Goal: Information Seeking & Learning: Compare options

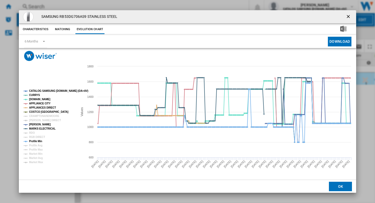
click at [347, 14] on ng-md-icon "getI18NText('BUTTONS.CLOSE_DIALOG')" at bounding box center [349, 17] width 6 height 6
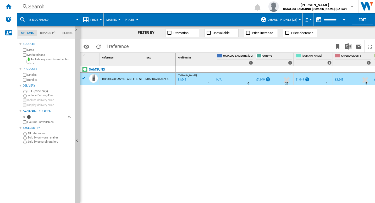
click at [51, 6] on div "Search" at bounding box center [131, 6] width 207 height 7
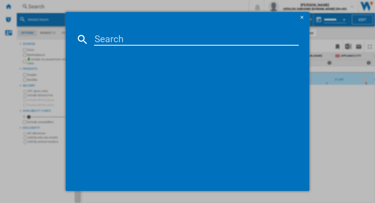
click at [104, 35] on input at bounding box center [196, 39] width 205 height 13
type input "RS70F64KETEU"
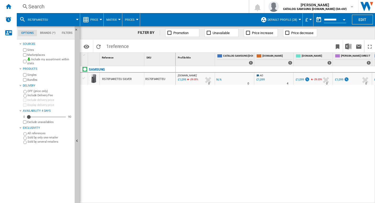
click at [124, 77] on div "RS70F64KETEU SILVER" at bounding box center [117, 79] width 30 height 12
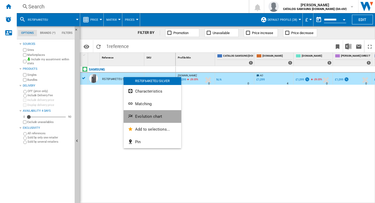
click at [143, 115] on span "Evolution chart" at bounding box center [148, 116] width 27 height 5
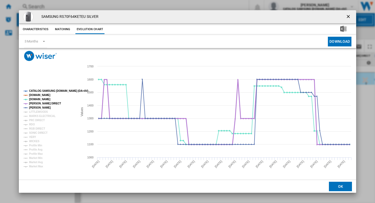
click at [38, 104] on tspan "[PERSON_NAME] DIRECT" at bounding box center [45, 103] width 32 height 3
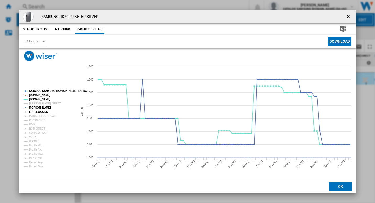
click at [35, 111] on tspan "LITTLEWOODS" at bounding box center [38, 111] width 19 height 3
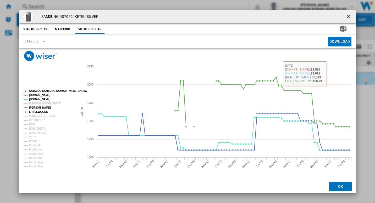
click at [248, 20] on div "SAMSUNG RS70F64KETEU SILVER" at bounding box center [188, 16] width 338 height 13
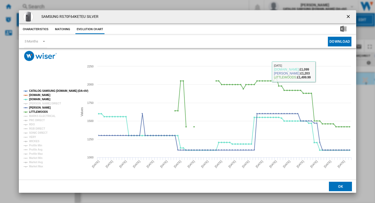
click at [347, 20] on ng-md-icon "getI18NText('BUTTONS.CLOSE_DIALOG')" at bounding box center [349, 17] width 6 height 6
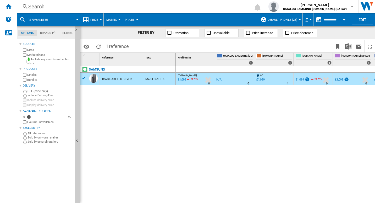
click at [80, 5] on div "Search" at bounding box center [131, 6] width 207 height 7
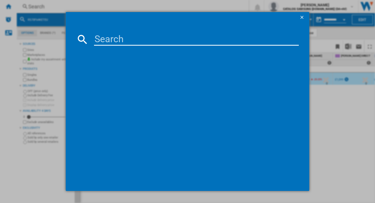
click at [113, 38] on input at bounding box center [196, 39] width 205 height 13
paste input "RS57DG400EM9EU"
type input "RS57DG400EM9EU"
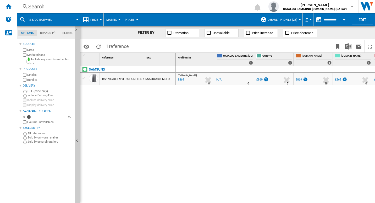
click at [123, 75] on div "RS57DG400EM9EU STAINLESS STEEL" at bounding box center [126, 79] width 49 height 12
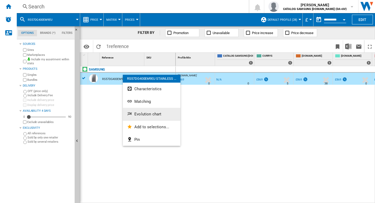
click at [155, 110] on button "Evolution chart" at bounding box center [152, 114] width 58 height 13
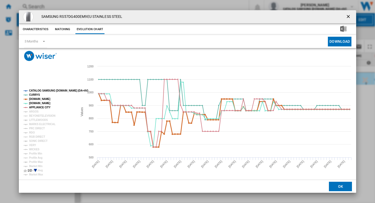
click at [37, 99] on tspan "AMAZON.CO.UK" at bounding box center [39, 98] width 21 height 3
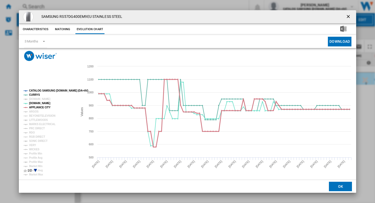
click at [38, 107] on tspan "APPLIANCE CITY" at bounding box center [39, 107] width 21 height 3
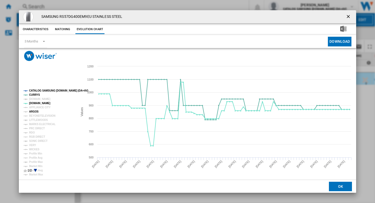
click at [36, 112] on tspan "ARGOS" at bounding box center [34, 111] width 10 height 3
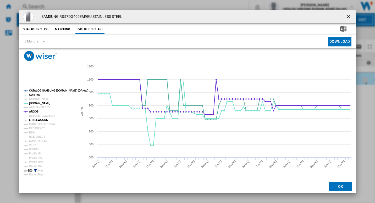
click at [37, 120] on tspan "LITTLEWOODS" at bounding box center [38, 119] width 19 height 3
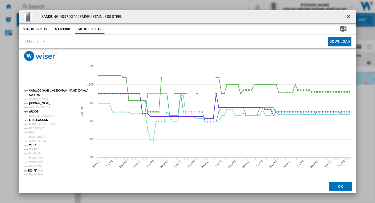
click at [30, 144] on tspan "VERY" at bounding box center [32, 145] width 7 height 3
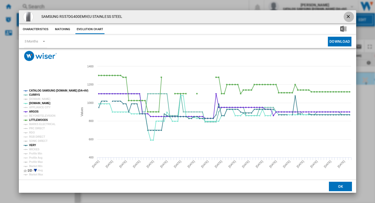
click at [351, 16] on ng-md-icon "getI18NText('BUTTONS.CLOSE_DIALOG')" at bounding box center [349, 17] width 6 height 6
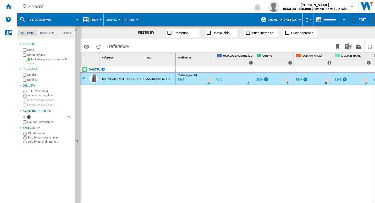
click at [135, 6] on div "Search" at bounding box center [131, 6] width 207 height 7
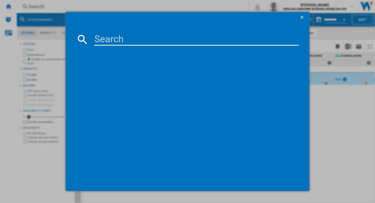
click at [149, 42] on input at bounding box center [196, 39] width 205 height 13
type input "RS70F66KCFEU"
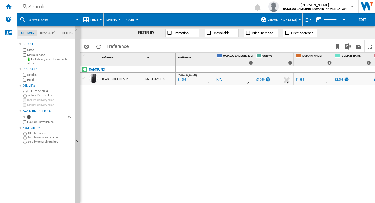
click at [132, 78] on div "RS70F66KCF BLACK" at bounding box center [122, 79] width 44 height 12
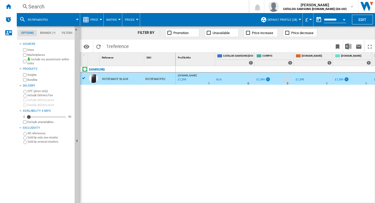
drag, startPoint x: 110, startPoint y: 81, endPoint x: 112, endPoint y: 81, distance: 2.6
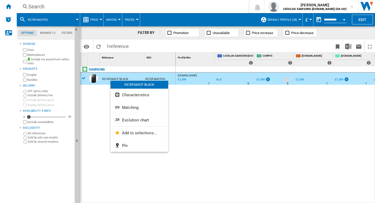
click at [141, 123] on button "Evolution chart" at bounding box center [140, 120] width 58 height 13
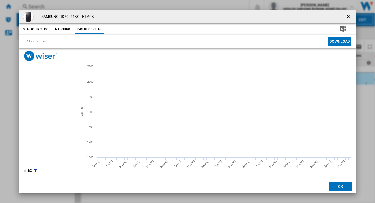
click at [36, 106] on tspan "APPLIANCE CITY" at bounding box center [39, 107] width 21 height 3
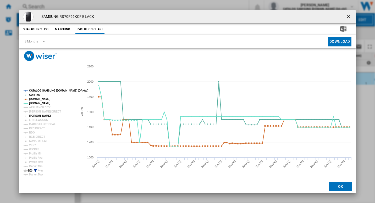
click at [37, 116] on tspan "[PERSON_NAME]" at bounding box center [40, 115] width 22 height 3
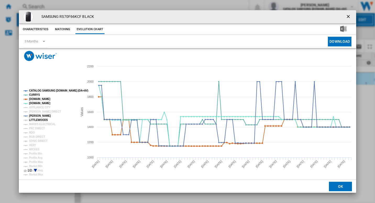
click at [37, 119] on tspan "LITTLEWOODS" at bounding box center [38, 119] width 19 height 3
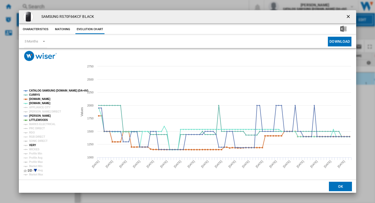
click at [33, 146] on tspan "VERY" at bounding box center [32, 145] width 7 height 3
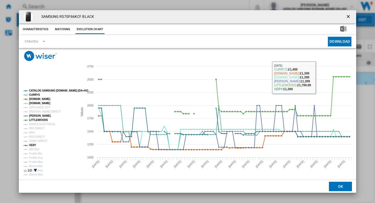
click at [347, 14] on ng-md-icon "getI18NText('BUTTONS.CLOSE_DIALOG')" at bounding box center [349, 17] width 6 height 6
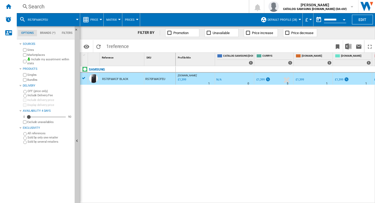
click at [54, 6] on div "Search" at bounding box center [131, 6] width 207 height 7
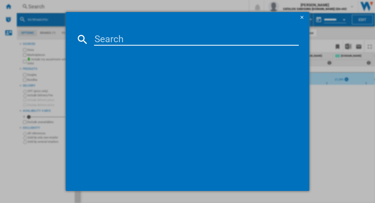
click at [111, 35] on input at bounding box center [196, 39] width 205 height 13
type input "RS80F66KBTEU"
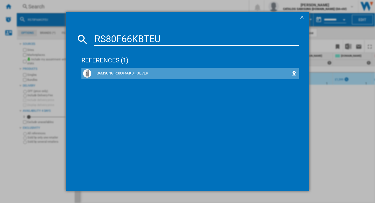
click at [118, 73] on div "SAMSUNG RS80F66KBT SILVER" at bounding box center [191, 73] width 200 height 5
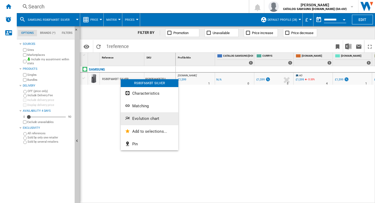
click at [150, 118] on span "Evolution chart" at bounding box center [145, 118] width 27 height 5
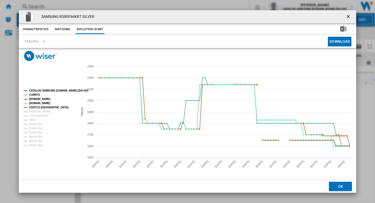
click at [37, 90] on tspan "CATALOG SAMSUNG [DOMAIN_NAME] (DA+AV)" at bounding box center [58, 90] width 59 height 3
click at [36, 107] on tspan "COSTCO [GEOGRAPHIC_DATA]" at bounding box center [48, 107] width 39 height 3
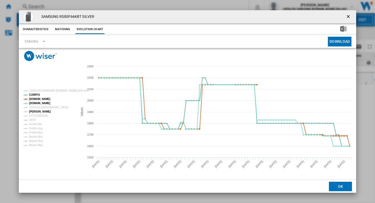
click at [36, 112] on tspan "[PERSON_NAME]" at bounding box center [40, 111] width 22 height 3
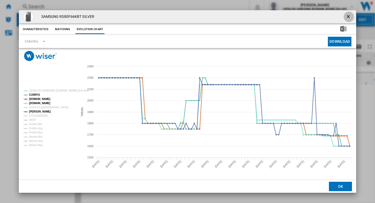
click at [349, 17] on ng-md-icon "getI18NText('BUTTONS.CLOSE_DIALOG')" at bounding box center [349, 17] width 6 height 6
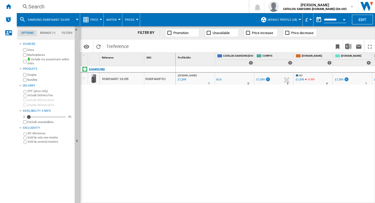
click at [39, 5] on div "Search" at bounding box center [131, 6] width 207 height 7
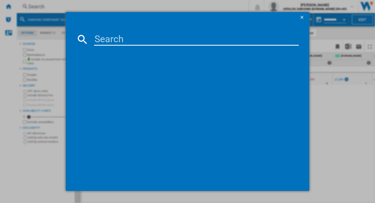
click at [105, 37] on input at bounding box center [196, 39] width 205 height 13
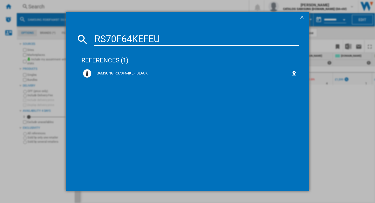
type input "RS70F64KEFEU"
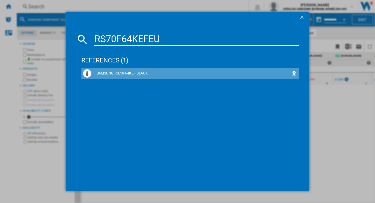
click at [132, 71] on div "SAMSUNG RS70F64KEF BLACK" at bounding box center [191, 73] width 200 height 5
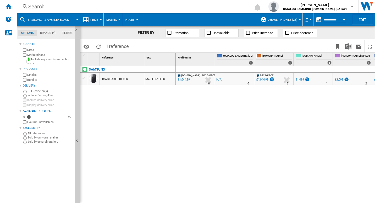
click at [124, 80] on div "RS70F64KEF BLACK" at bounding box center [115, 79] width 26 height 12
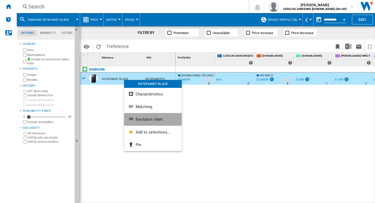
click at [148, 119] on span "Evolution chart" at bounding box center [149, 119] width 27 height 5
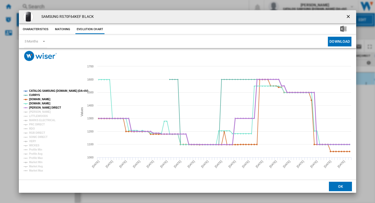
click at [39, 106] on tspan "[PERSON_NAME] DIRECT" at bounding box center [45, 107] width 32 height 3
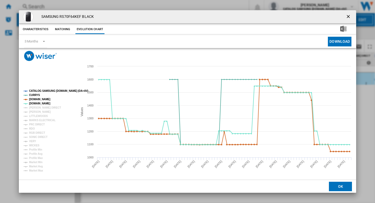
click at [36, 89] on tspan "CATALOG SAMSUNG [DOMAIN_NAME] (DA+AV)" at bounding box center [58, 90] width 59 height 3
click at [36, 99] on tspan "AMAZON.CO.UK" at bounding box center [39, 99] width 21 height 3
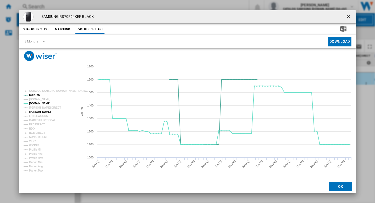
click at [39, 111] on tspan "[PERSON_NAME]" at bounding box center [40, 111] width 22 height 3
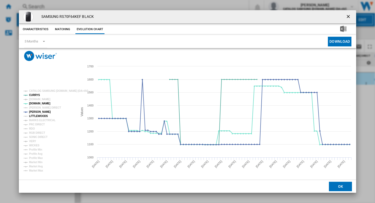
click at [39, 116] on tspan "LITTLEWOODS" at bounding box center [38, 115] width 19 height 3
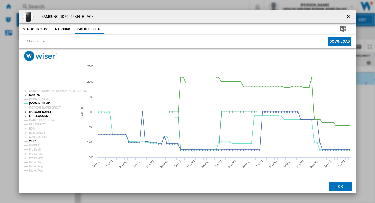
click at [35, 140] on tspan "VERY" at bounding box center [32, 141] width 7 height 3
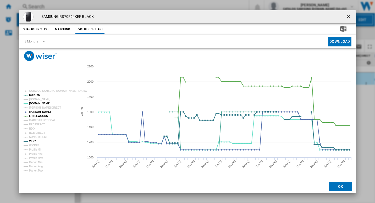
click at [351, 14] on ng-md-icon "getI18NText('BUTTONS.CLOSE_DIALOG')" at bounding box center [349, 17] width 6 height 6
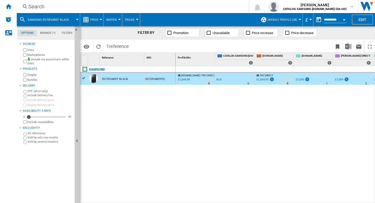
click at [102, 4] on div "Search" at bounding box center [131, 6] width 207 height 7
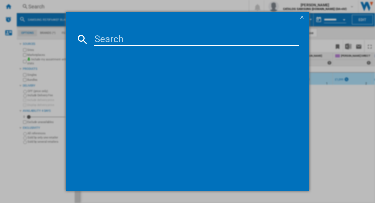
click at [120, 42] on input at bounding box center [196, 39] width 205 height 13
type input "RS70F65QEFEU"
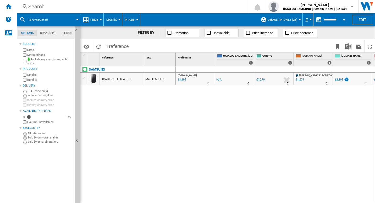
click at [125, 78] on div "RS70F65QEFEU WHITE" at bounding box center [116, 79] width 29 height 12
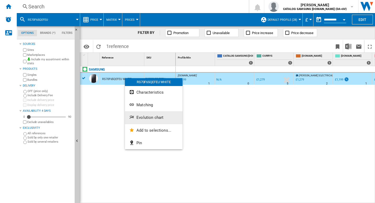
click at [151, 112] on button "Evolution chart" at bounding box center [154, 117] width 58 height 13
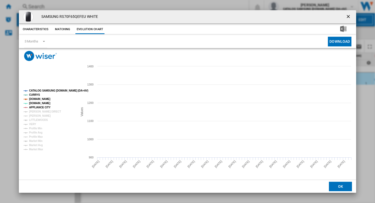
click at [36, 107] on tspan "APPLIANCE CITY" at bounding box center [39, 107] width 21 height 3
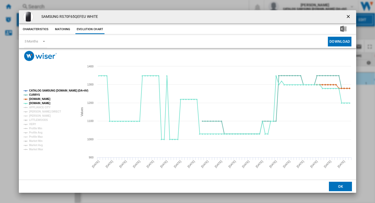
click at [39, 90] on tspan "CATALOG SAMSUNG [DOMAIN_NAME] (DA+AV)" at bounding box center [58, 90] width 59 height 3
click at [39, 115] on tspan "[PERSON_NAME]" at bounding box center [40, 115] width 22 height 3
click at [35, 123] on tspan "VERY" at bounding box center [32, 124] width 7 height 3
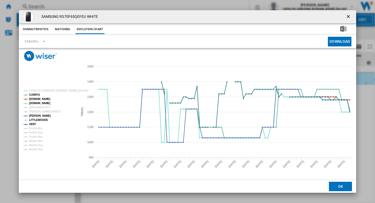
click at [36, 119] on tspan "LITTLEWOODS" at bounding box center [38, 119] width 19 height 3
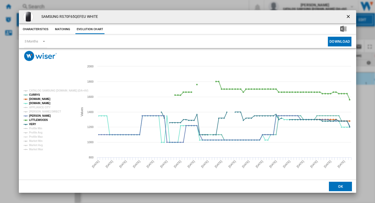
click at [345, 13] on button "Product popup" at bounding box center [349, 17] width 10 height 10
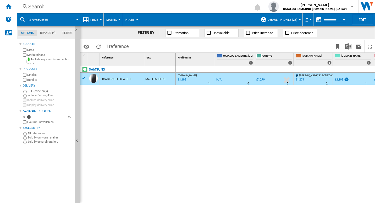
click at [120, 10] on div "Search" at bounding box center [131, 6] width 207 height 7
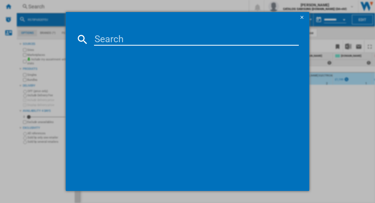
click at [118, 35] on input at bounding box center [196, 39] width 205 height 13
type input "RS90F64EDTEU"
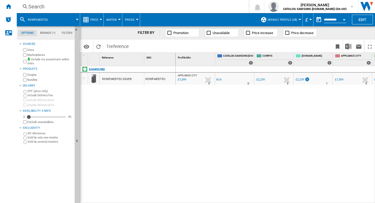
click at [126, 78] on div "RS90F64EDTEU SILVER" at bounding box center [117, 79] width 30 height 12
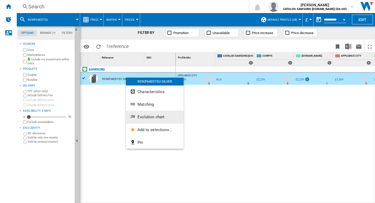
click at [148, 116] on span "Evolution chart" at bounding box center [151, 116] width 27 height 5
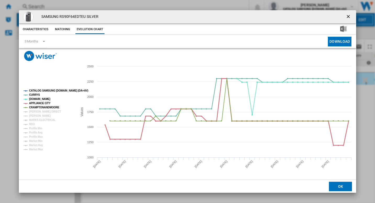
click at [35, 102] on tspan "APPLIANCE CITY" at bounding box center [39, 103] width 21 height 3
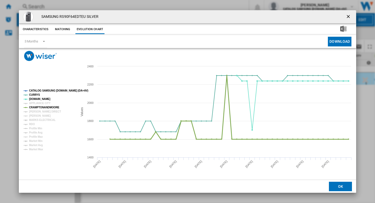
click at [38, 106] on tspan "CRAMPTONANDMOORE" at bounding box center [44, 107] width 30 height 3
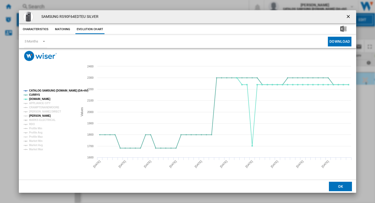
click at [37, 116] on tspan "[PERSON_NAME]" at bounding box center [40, 115] width 22 height 3
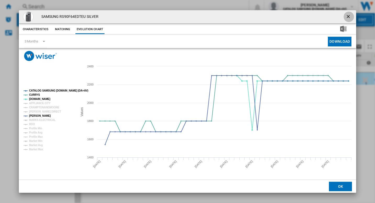
click at [348, 15] on ng-md-icon "getI18NText('BUTTONS.CLOSE_DIALOG')" at bounding box center [349, 17] width 6 height 6
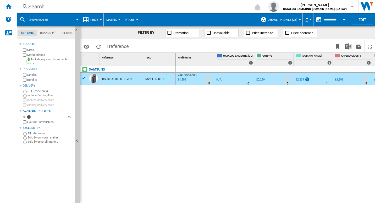
click at [128, 4] on div "Search" at bounding box center [131, 6] width 207 height 7
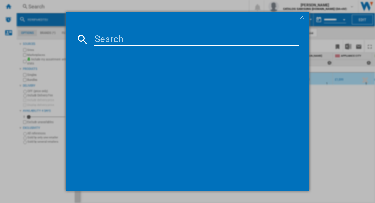
click at [126, 35] on input at bounding box center [196, 39] width 205 height 13
type input "RB33B610ESA/EU"
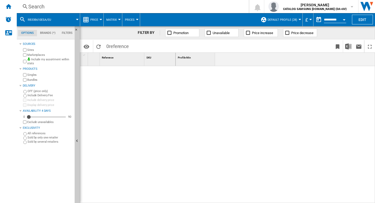
click at [42, 9] on div "Search" at bounding box center [131, 6] width 207 height 7
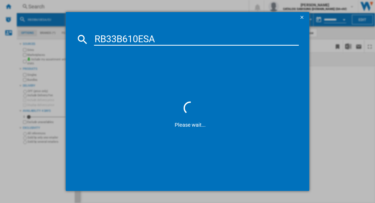
type input "RB33B610ESA"
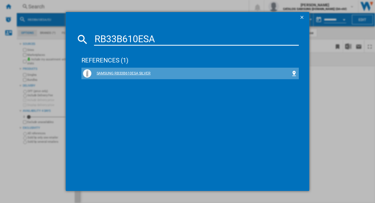
click at [138, 74] on div "SAMSUNG RB33B610ESA SILVER" at bounding box center [191, 73] width 200 height 5
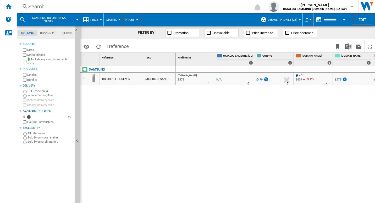
click at [118, 78] on div "RB33B610ESA SILVER" at bounding box center [116, 79] width 28 height 12
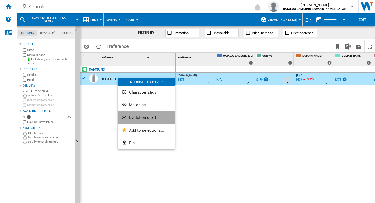
click at [144, 115] on span "Evolution chart" at bounding box center [142, 117] width 27 height 5
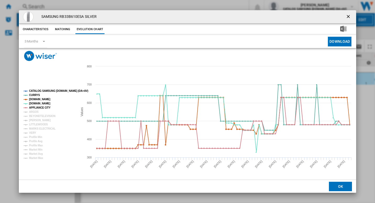
click at [51, 89] on tspan "CATALOG SAMSUNG [DOMAIN_NAME] (DA+AV)" at bounding box center [58, 90] width 59 height 3
click at [36, 107] on tspan "APPLIANCE CITY" at bounding box center [39, 107] width 21 height 3
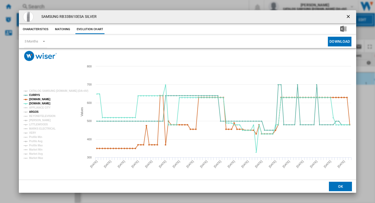
click at [34, 110] on tspan "ARGOS" at bounding box center [34, 111] width 10 height 3
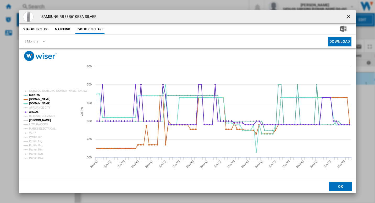
click at [36, 119] on tspan "[PERSON_NAME]" at bounding box center [40, 120] width 22 height 3
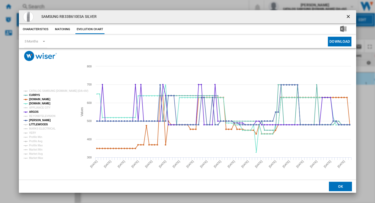
click at [36, 124] on tspan "LITTLEWOODS" at bounding box center [38, 124] width 19 height 3
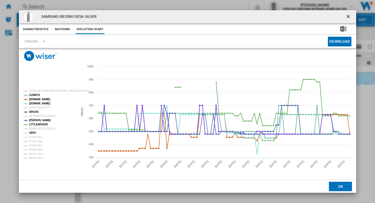
click at [32, 133] on tspan "VERY" at bounding box center [32, 132] width 7 height 3
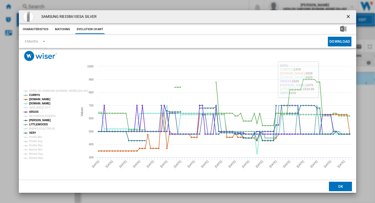
click at [349, 15] on ng-md-icon "getI18NText('BUTTONS.CLOSE_DIALOG')" at bounding box center [349, 17] width 6 height 6
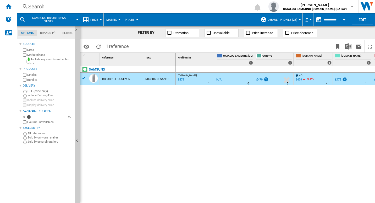
click at [111, 7] on div "Search" at bounding box center [131, 6] width 207 height 7
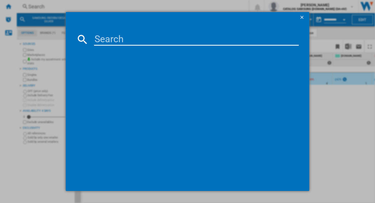
click at [126, 42] on input at bounding box center [196, 39] width 205 height 13
type input "RF65DG960EB1EU"
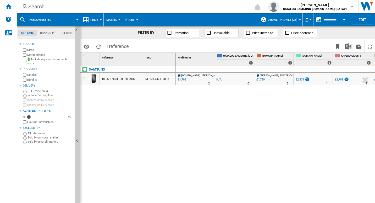
click at [126, 79] on div "RF65DG960EB1EU BLACK" at bounding box center [118, 79] width 33 height 12
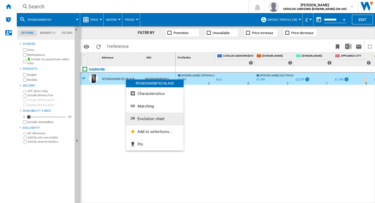
click at [158, 117] on span "Evolution chart" at bounding box center [151, 118] width 27 height 5
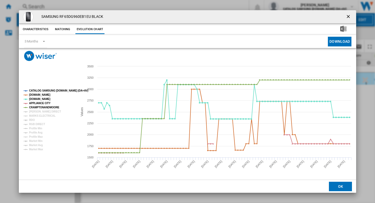
click at [37, 91] on tspan "CATALOG SAMSUNG [DOMAIN_NAME] (DA+AV)" at bounding box center [58, 90] width 59 height 3
click at [35, 106] on tspan "CRAMPTONANDMOORE" at bounding box center [44, 107] width 30 height 3
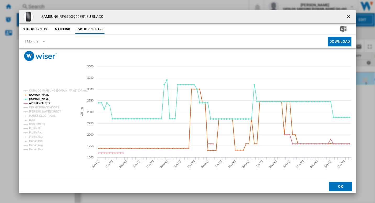
click at [350, 15] on ng-md-icon "getI18NText('BUTTONS.CLOSE_DIALOG')" at bounding box center [349, 17] width 6 height 6
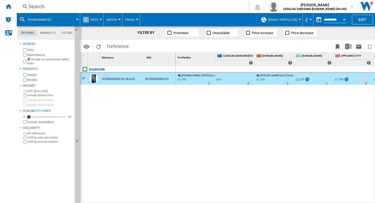
click at [90, 7] on div "Search" at bounding box center [131, 6] width 207 height 7
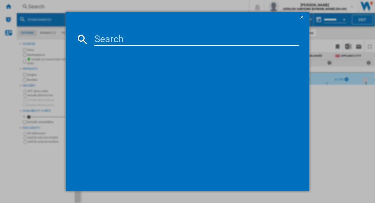
click at [103, 40] on input at bounding box center [196, 39] width 205 height 13
type input "RS90F66BEFEU"
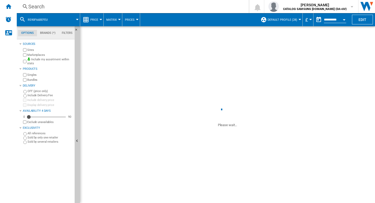
click at [54, 3] on div "Search" at bounding box center [131, 6] width 207 height 7
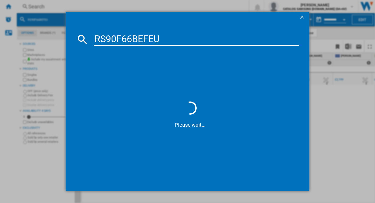
type input "RS90F66BEFEU"
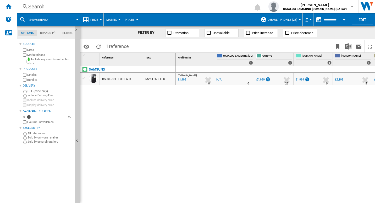
click at [138, 79] on div "RS90F66BEFEU BLACK" at bounding box center [122, 79] width 44 height 12
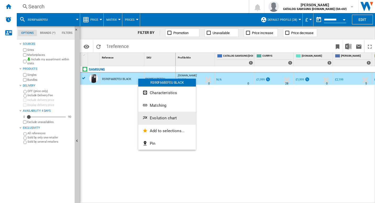
click at [158, 117] on span "Evolution chart" at bounding box center [163, 118] width 27 height 5
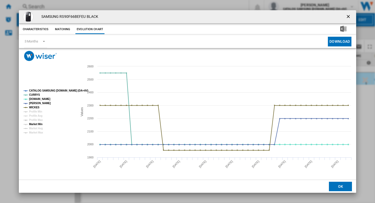
click at [36, 125] on tspan "Market Min" at bounding box center [35, 124] width 13 height 3
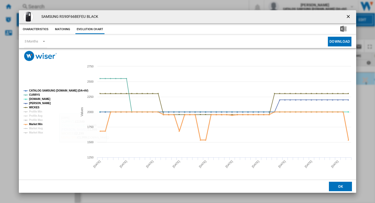
click at [31, 124] on tspan "Market Min" at bounding box center [35, 124] width 13 height 3
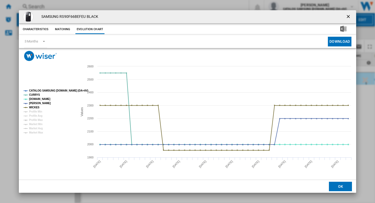
click at [352, 15] on ng-md-icon "getI18NText('BUTTONS.CLOSE_DIALOG')" at bounding box center [349, 17] width 6 height 6
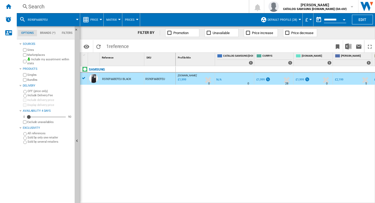
click at [37, 4] on div "Search" at bounding box center [131, 6] width 207 height 7
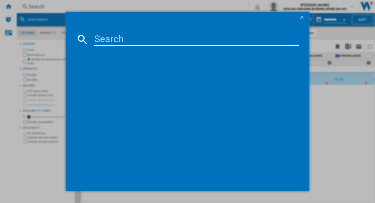
click at [109, 36] on input at bounding box center [196, 39] width 205 height 13
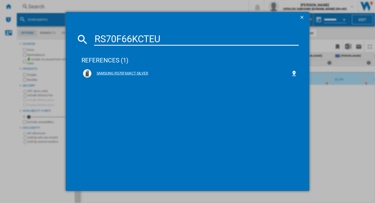
type input "RS70F66KCTEU"
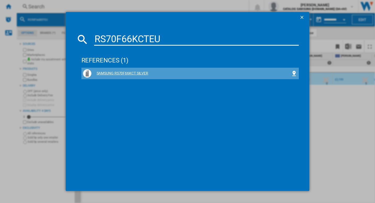
click at [137, 72] on div "SAMSUNG RS70F66KCT SILVER" at bounding box center [191, 73] width 200 height 5
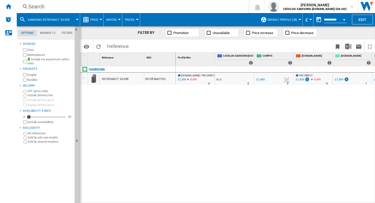
click at [119, 79] on div "RS70F66KCT SILVER" at bounding box center [115, 79] width 26 height 12
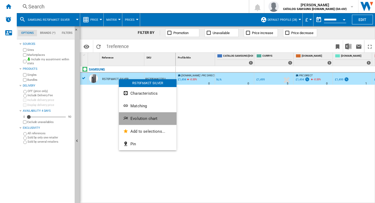
click at [145, 115] on button "Evolution chart" at bounding box center [148, 118] width 58 height 13
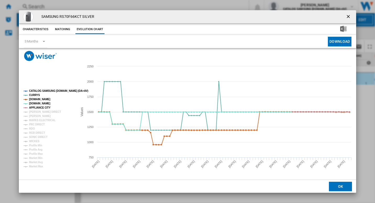
click at [350, 15] on button "Product popup" at bounding box center [349, 17] width 10 height 10
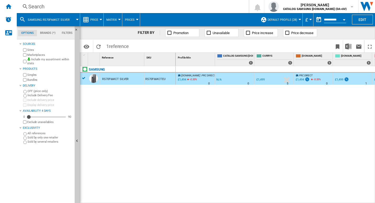
click at [123, 79] on div "RS70F66KCT SILVER" at bounding box center [115, 79] width 26 height 12
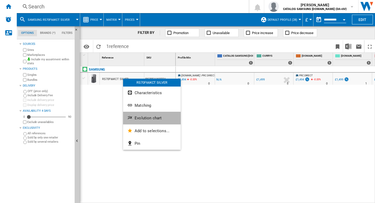
click at [151, 118] on span "Evolution chart" at bounding box center [148, 118] width 27 height 5
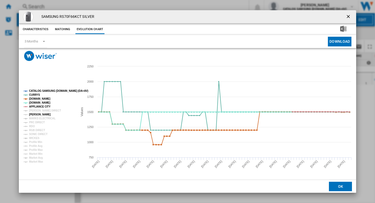
click at [35, 114] on tspan "[PERSON_NAME]" at bounding box center [40, 114] width 22 height 3
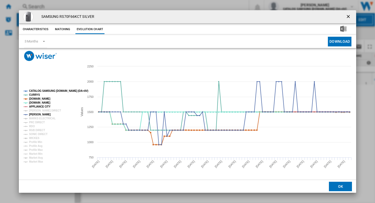
click at [34, 105] on tspan "APPLIANCE CITY" at bounding box center [39, 106] width 21 height 3
click at [36, 97] on tspan "AMAZON.CO.UK" at bounding box center [39, 98] width 21 height 3
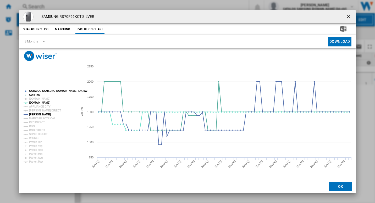
click at [35, 90] on tspan "CATALOG SAMSUNG [DOMAIN_NAME] (DA+AV)" at bounding box center [58, 90] width 59 height 3
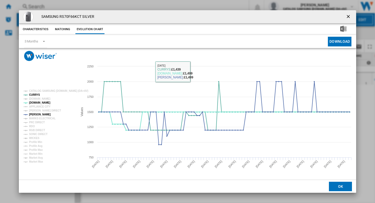
click at [346, 17] on button "Product popup" at bounding box center [349, 17] width 10 height 10
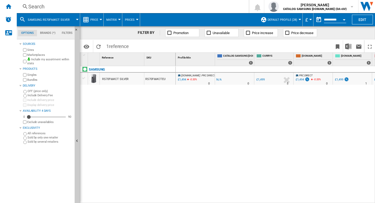
click at [124, 7] on div "Search" at bounding box center [131, 6] width 207 height 7
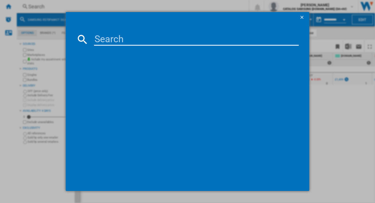
click at [137, 43] on input at bounding box center [196, 39] width 205 height 13
type input "RS70F67QCTEU"
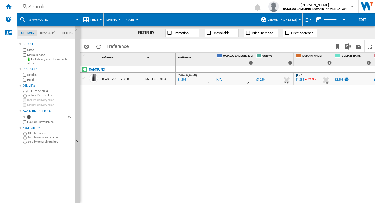
click at [122, 77] on div "RS70F67QCT SILVER" at bounding box center [115, 79] width 27 height 12
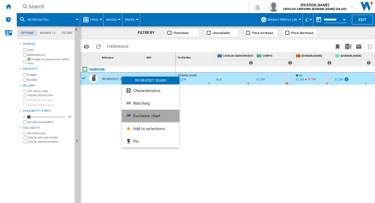
click at [147, 115] on span "Evolution chart" at bounding box center [146, 115] width 27 height 5
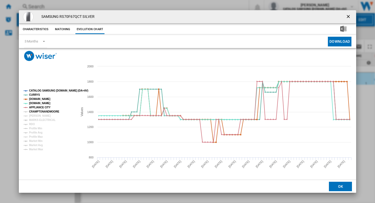
click at [41, 112] on tspan "CRAMPTONANDMOORE" at bounding box center [44, 111] width 30 height 3
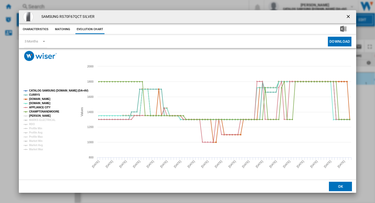
click at [39, 114] on tspan "[PERSON_NAME]" at bounding box center [40, 115] width 22 height 3
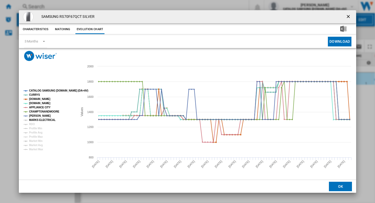
click at [41, 120] on tspan "MARKS ELECTRICAL" at bounding box center [42, 119] width 26 height 3
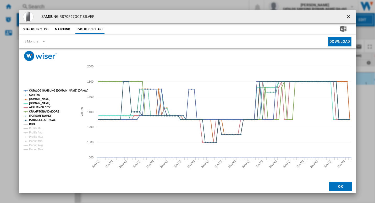
click at [31, 124] on tspan "RDO" at bounding box center [32, 124] width 6 height 3
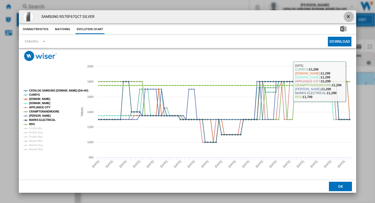
click at [348, 15] on ng-md-icon "getI18NText('BUTTONS.CLOSE_DIALOG')" at bounding box center [349, 17] width 6 height 6
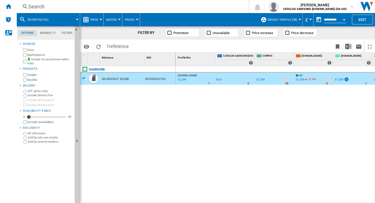
click at [93, 4] on div "Search" at bounding box center [131, 6] width 207 height 7
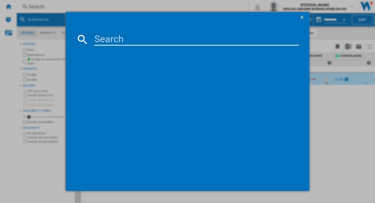
click at [103, 39] on input at bounding box center [196, 39] width 205 height 13
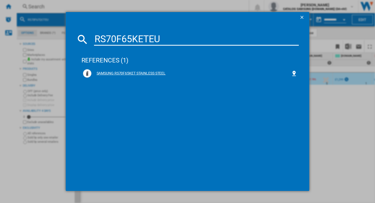
type input "RS70F65KETEU"
click at [144, 75] on div "SAMSUNG RS70F65KET STAINLESS STEEL" at bounding box center [191, 73] width 200 height 5
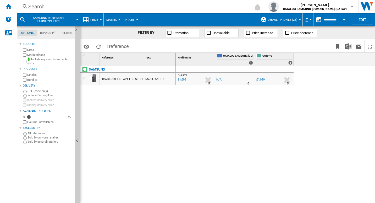
click at [130, 80] on div "RS70F65KET STAINLESS STEEL" at bounding box center [122, 79] width 41 height 12
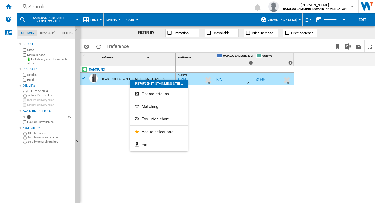
click at [220, 111] on div at bounding box center [187, 101] width 375 height 203
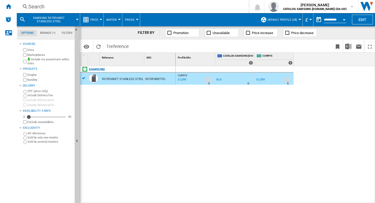
click at [106, 8] on div "Search" at bounding box center [131, 6] width 207 height 7
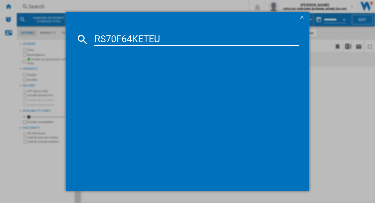
type input "RS70F64KETEU"
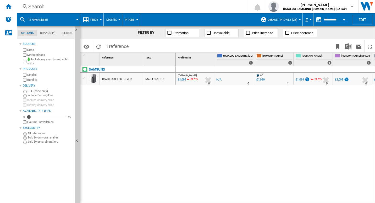
click at [122, 78] on div "RS70F64KETEU SILVER" at bounding box center [117, 79] width 30 height 12
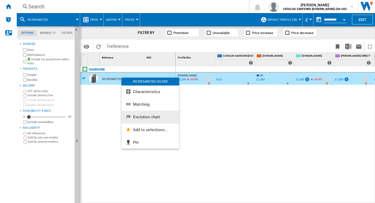
click at [146, 115] on span "Evolution chart" at bounding box center [146, 116] width 27 height 5
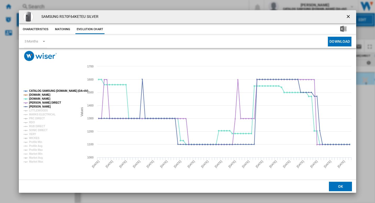
click at [42, 89] on tspan "CATALOG SAMSUNG [DOMAIN_NAME] (DA+AV)" at bounding box center [58, 90] width 59 height 3
click at [37, 111] on tspan "LITTLEWOODS" at bounding box center [38, 110] width 19 height 3
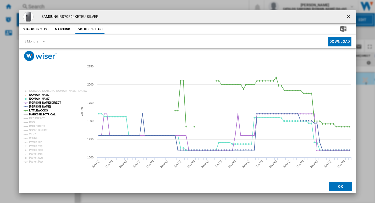
click at [37, 114] on tspan "MARKS ELECTRICAL" at bounding box center [42, 114] width 26 height 3
click at [37, 118] on tspan "PRC DIRECT" at bounding box center [37, 118] width 16 height 3
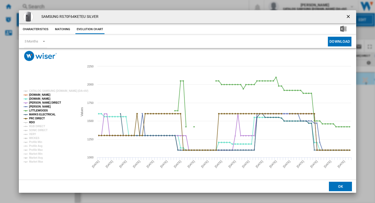
click at [31, 121] on tspan "RDO" at bounding box center [32, 122] width 6 height 3
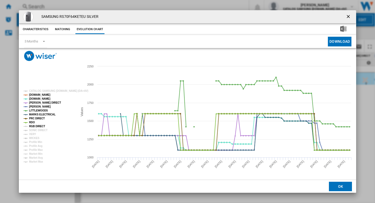
click at [34, 125] on tspan "RGB DIRECT" at bounding box center [37, 126] width 16 height 3
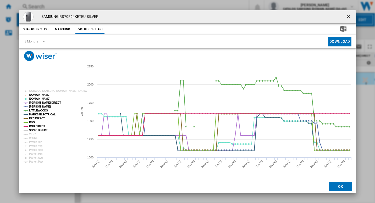
click at [35, 129] on tspan "SONIC DIRECT" at bounding box center [38, 130] width 18 height 3
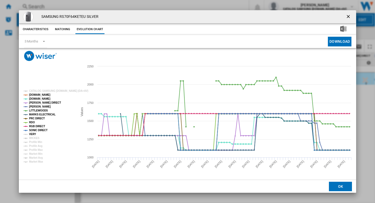
click at [34, 134] on tspan "VERY" at bounding box center [32, 134] width 7 height 3
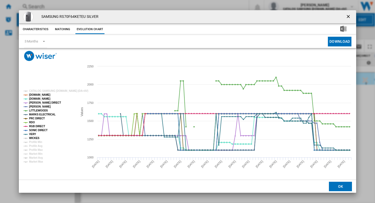
click at [34, 138] on tspan "WICKES" at bounding box center [34, 138] width 10 height 3
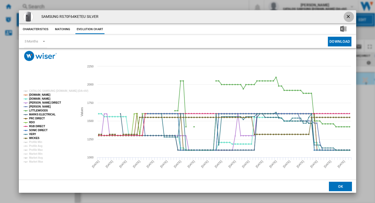
click at [347, 14] on ng-md-icon "getI18NText('BUTTONS.CLOSE_DIALOG')" at bounding box center [349, 17] width 6 height 6
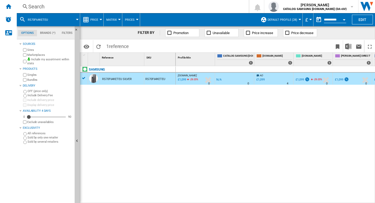
click at [149, 7] on div "Search" at bounding box center [131, 6] width 207 height 7
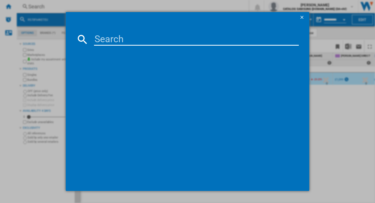
click at [145, 40] on input at bounding box center [196, 39] width 205 height 13
type input "RS90F66BETEU"
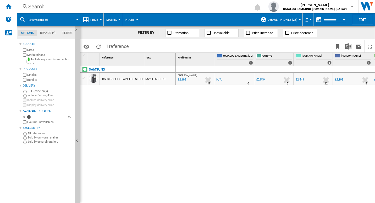
click at [110, 79] on div "RS90F66BET STAINLESS STEEL" at bounding box center [122, 79] width 41 height 12
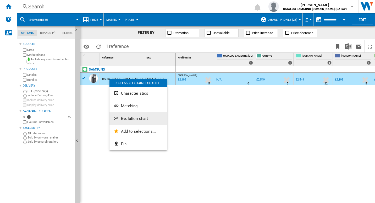
click at [140, 117] on span "Evolution chart" at bounding box center [134, 118] width 27 height 5
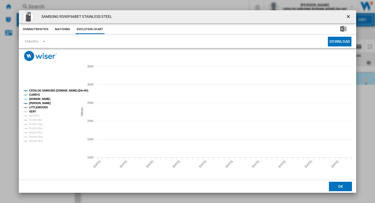
click at [30, 111] on tspan "VERY" at bounding box center [32, 111] width 7 height 3
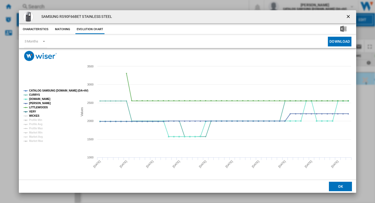
click at [31, 116] on tspan "WICKES" at bounding box center [34, 115] width 10 height 3
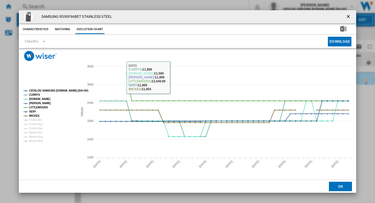
click at [348, 17] on ng-md-icon "getI18NText('BUTTONS.CLOSE_DIALOG')" at bounding box center [349, 17] width 6 height 6
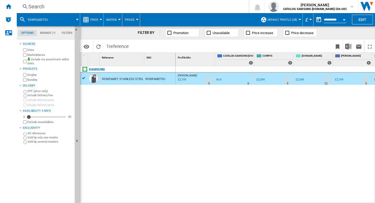
click at [122, 6] on div "Search" at bounding box center [131, 6] width 207 height 7
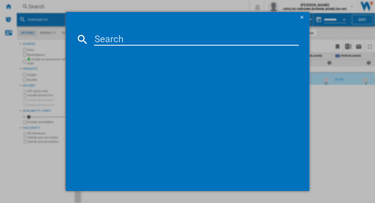
click at [129, 41] on input at bounding box center [196, 39] width 205 height 13
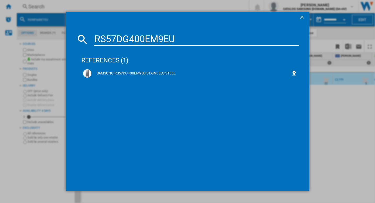
type input "RS57DG400EM9EU"
click at [160, 72] on div "SAMSUNG RS57DG400EM9EU STAINLESS STEEL" at bounding box center [191, 73] width 200 height 5
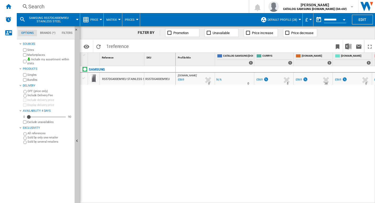
click at [140, 81] on div "RS57DG400EM9EU STAINLESS STEEL" at bounding box center [126, 79] width 49 height 12
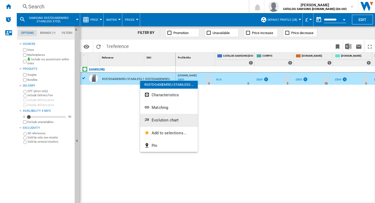
click at [155, 118] on span "Evolution chart" at bounding box center [165, 120] width 27 height 5
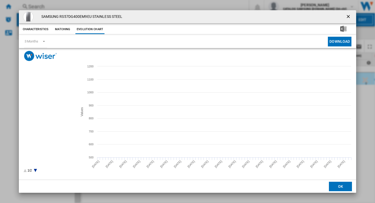
click at [33, 112] on tspan "ARGOS" at bounding box center [34, 111] width 10 height 3
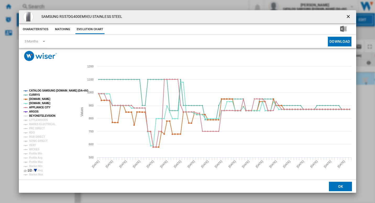
click at [34, 116] on tspan "BEYONDTELEVISION" at bounding box center [42, 115] width 26 height 3
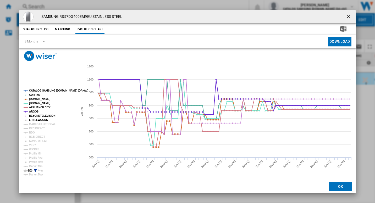
click at [35, 121] on tspan "LITTLEWOODS" at bounding box center [38, 119] width 19 height 3
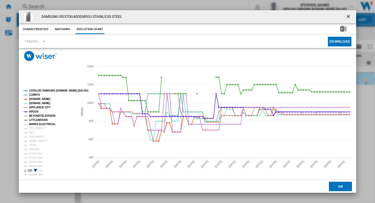
click at [37, 125] on tspan "MARKS ELECTRICAL" at bounding box center [42, 124] width 26 height 3
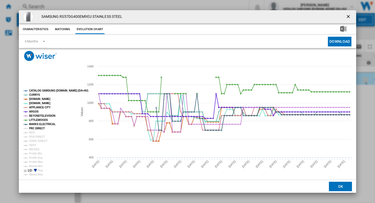
click at [38, 129] on tspan "PRC DIRECT" at bounding box center [37, 128] width 16 height 3
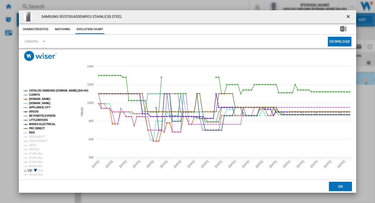
click at [34, 134] on tspan "RDO" at bounding box center [32, 132] width 6 height 3
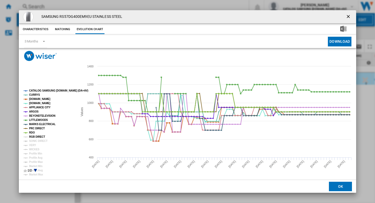
click at [34, 137] on tspan "RGB DIRECT" at bounding box center [37, 136] width 16 height 3
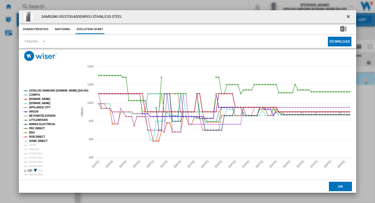
click at [35, 142] on tspan "SONIC DIRECT" at bounding box center [38, 140] width 18 height 3
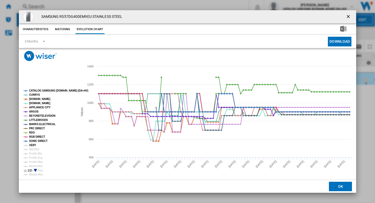
click at [32, 146] on tspan "VERY" at bounding box center [32, 145] width 7 height 3
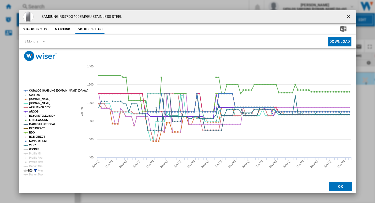
click at [32, 150] on tspan "WICKES" at bounding box center [34, 149] width 10 height 3
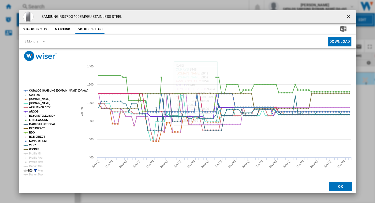
click at [351, 17] on ng-md-icon "getI18NText('BUTTONS.CLOSE_DIALOG')" at bounding box center [349, 17] width 6 height 6
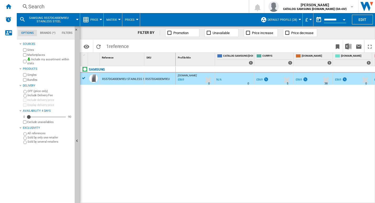
click at [162, 8] on div "Search" at bounding box center [131, 6] width 207 height 7
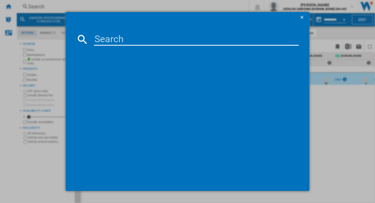
click at [167, 45] on input at bounding box center [196, 39] width 205 height 13
type input "RS70F65QETEU"
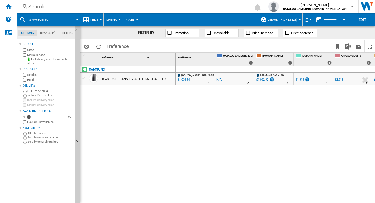
click at [130, 80] on div "RS70F65QET STAINLESS STEEL" at bounding box center [122, 79] width 41 height 12
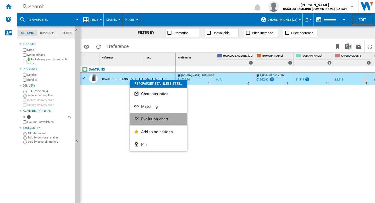
click at [149, 120] on span "Evolution chart" at bounding box center [154, 119] width 27 height 5
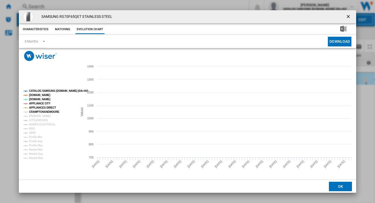
click at [41, 111] on tspan "CRAMPTONANDMOORE" at bounding box center [44, 111] width 30 height 3
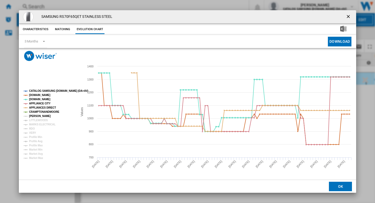
click at [38, 117] on tspan "[PERSON_NAME]" at bounding box center [40, 115] width 22 height 3
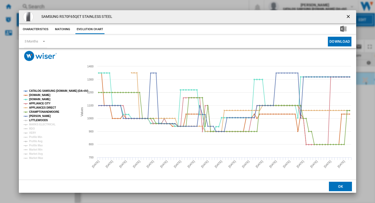
click at [39, 120] on tspan "LITTLEWOODS" at bounding box center [38, 120] width 19 height 3
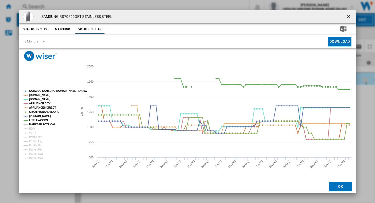
click at [39, 123] on tspan "MARKS ELECTRICAL" at bounding box center [42, 124] width 26 height 3
click at [32, 130] on tspan "RDO" at bounding box center [32, 128] width 6 height 3
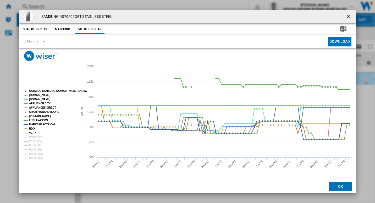
click at [32, 134] on tspan "VERY" at bounding box center [32, 132] width 7 height 3
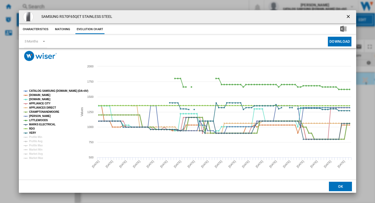
click at [36, 111] on tspan "CRAMPTONANDMOORE" at bounding box center [44, 111] width 30 height 3
click at [38, 107] on tspan "APPLIANCES DIRECT" at bounding box center [42, 107] width 27 height 3
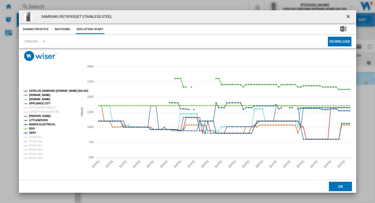
click at [40, 102] on tspan "APPLIANCE CITY" at bounding box center [39, 103] width 21 height 3
click at [46, 91] on tspan "CATALOG SAMSUNG [DOMAIN_NAME] (DA+AV)" at bounding box center [58, 90] width 59 height 3
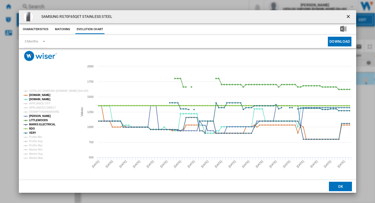
click at [34, 128] on tspan "RDO" at bounding box center [32, 128] width 6 height 3
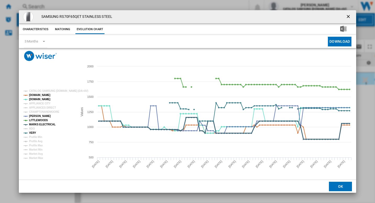
click at [35, 126] on tspan "MARKS ELECTRICAL" at bounding box center [42, 124] width 26 height 3
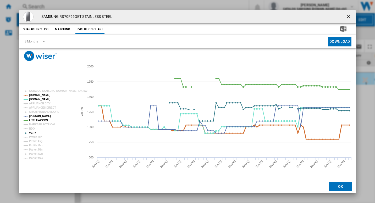
click at [40, 94] on tspan "AMAZON.CO.UK" at bounding box center [39, 95] width 21 height 3
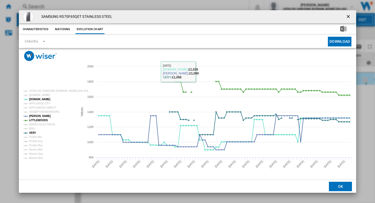
drag, startPoint x: 352, startPoint y: 15, endPoint x: 345, endPoint y: 15, distance: 7.1
click at [352, 15] on ng-md-icon "getI18NText('BUTTONS.CLOSE_DIALOG')" at bounding box center [349, 17] width 6 height 6
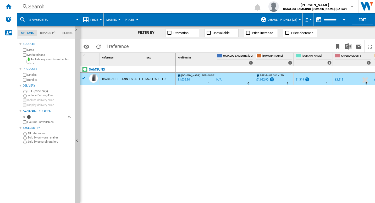
click at [166, 8] on div "Search" at bounding box center [131, 6] width 207 height 7
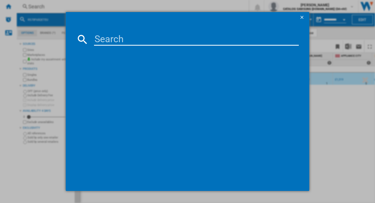
click at [147, 40] on input at bounding box center [196, 39] width 205 height 13
type input "RS70F66KCFEU"
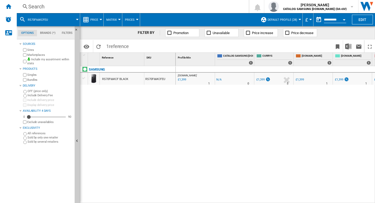
click at [128, 77] on div "RS70F66KCF BLACK" at bounding box center [122, 79] width 44 height 12
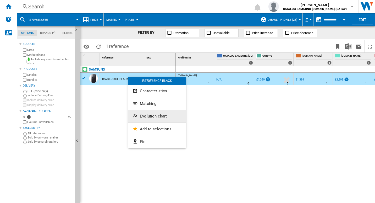
click at [155, 114] on span "Evolution chart" at bounding box center [153, 116] width 27 height 5
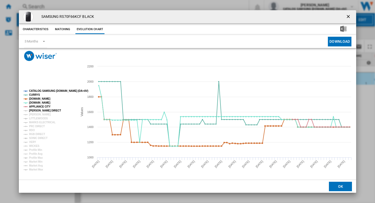
click at [36, 110] on tspan "[PERSON_NAME] DIRECT" at bounding box center [45, 110] width 32 height 3
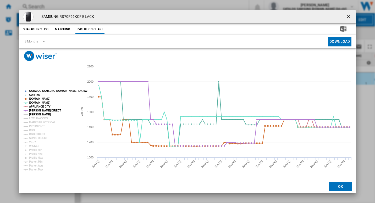
click at [36, 114] on tspan "[PERSON_NAME]" at bounding box center [40, 114] width 22 height 3
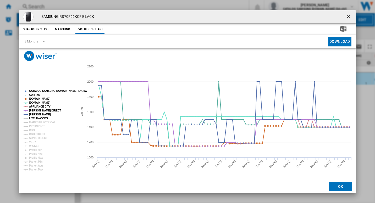
click at [37, 117] on tspan "LITTLEWOODS" at bounding box center [38, 118] width 19 height 3
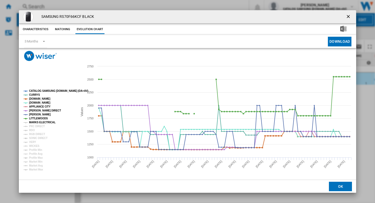
click at [37, 121] on tspan "MARKS ELECTRICAL" at bounding box center [42, 122] width 26 height 3
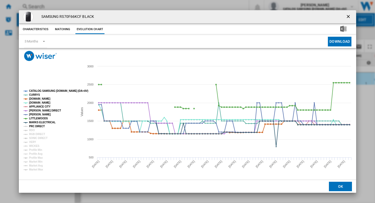
click at [36, 128] on tspan "PRC DIRECT" at bounding box center [37, 126] width 16 height 3
click at [30, 131] on tspan "RDO" at bounding box center [32, 130] width 6 height 3
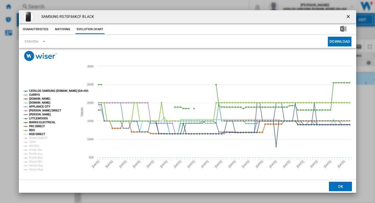
click at [32, 135] on tspan "RGB DIRECT" at bounding box center [37, 134] width 16 height 3
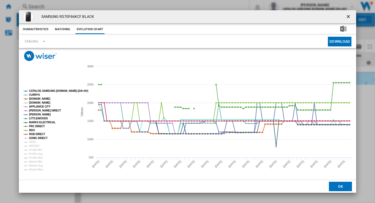
click at [32, 138] on tspan "SONIC DIRECT" at bounding box center [38, 138] width 18 height 3
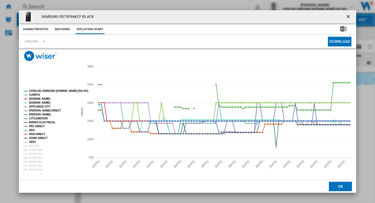
click at [32, 141] on tspan "VERY" at bounding box center [32, 141] width 7 height 3
click at [33, 145] on tspan "WICKES" at bounding box center [34, 145] width 10 height 3
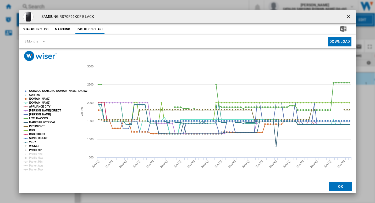
click at [31, 149] on tspan "Profile Min" at bounding box center [35, 149] width 13 height 3
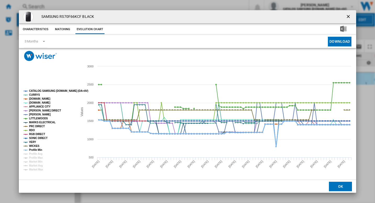
click at [32, 149] on tspan "Profile Min" at bounding box center [35, 149] width 13 height 3
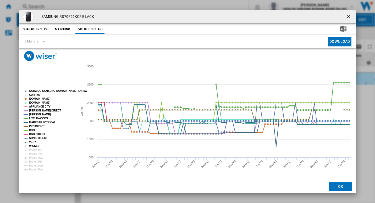
click at [349, 16] on ng-md-icon "getI18NText('BUTTONS.CLOSE_DIALOG')" at bounding box center [349, 17] width 6 height 6
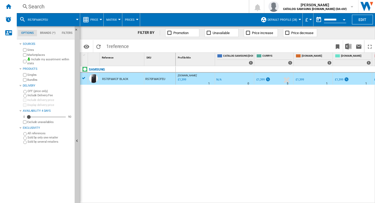
click at [175, 7] on div "Search" at bounding box center [131, 6] width 207 height 7
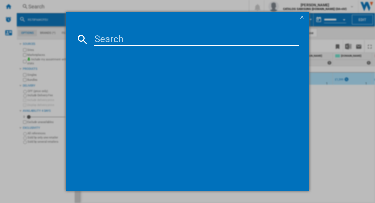
click at [182, 43] on input at bounding box center [196, 39] width 205 height 13
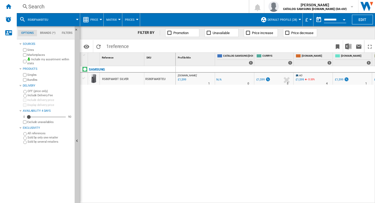
click at [110, 75] on div "RS80F66KBT SILVER" at bounding box center [115, 79] width 26 height 12
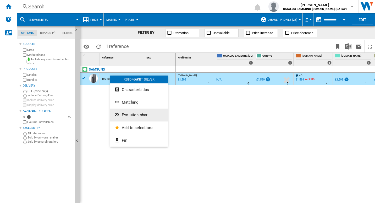
click at [137, 115] on span "Evolution chart" at bounding box center [135, 114] width 27 height 5
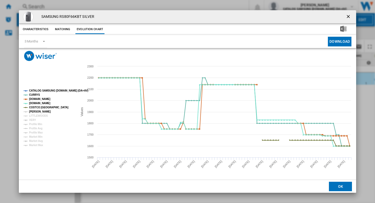
click at [35, 110] on tspan "[PERSON_NAME]" at bounding box center [40, 111] width 22 height 3
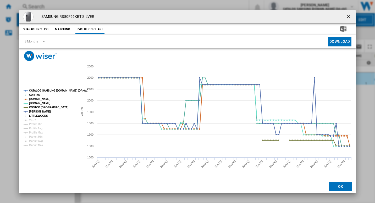
click at [36, 115] on tspan "LITTLEWOODS" at bounding box center [38, 115] width 19 height 3
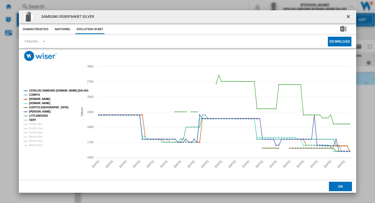
click at [34, 119] on tspan "VERY" at bounding box center [32, 119] width 7 height 3
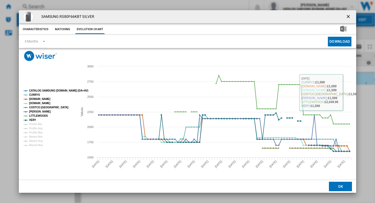
click at [348, 15] on ng-md-icon "getI18NText('BUTTONS.CLOSE_DIALOG')" at bounding box center [349, 17] width 6 height 6
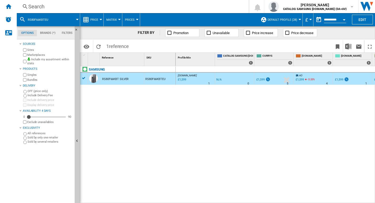
click at [181, 6] on div "Search" at bounding box center [131, 6] width 207 height 7
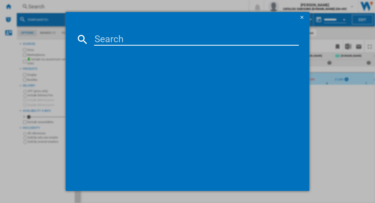
click at [161, 42] on input at bounding box center [196, 39] width 205 height 13
type input "RS70F64KEFEU"
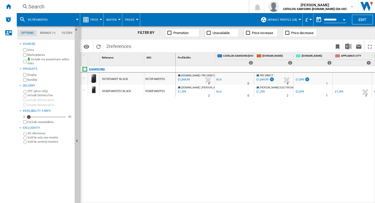
click at [113, 80] on div "RS70F64KEF BLACK" at bounding box center [115, 79] width 26 height 12
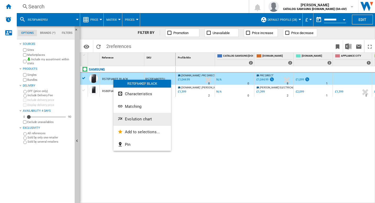
click at [139, 119] on span "Evolution chart" at bounding box center [138, 119] width 27 height 5
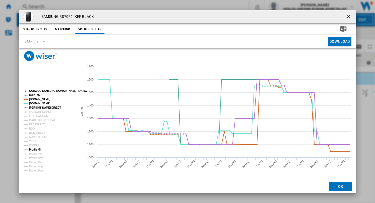
click at [36, 148] on tspan "Profile Min" at bounding box center [35, 149] width 13 height 3
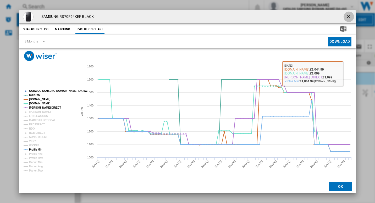
click at [346, 15] on button "Product popup" at bounding box center [349, 17] width 10 height 10
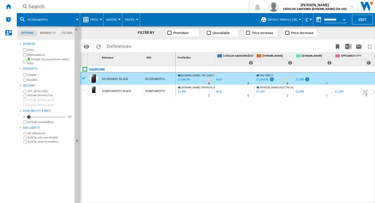
click at [141, 78] on div "RS70F64KEF BLACK" at bounding box center [122, 79] width 44 height 12
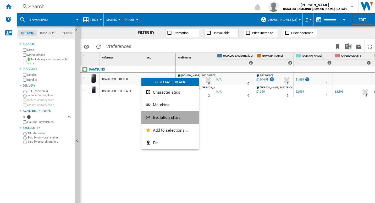
click at [170, 117] on span "Evolution chart" at bounding box center [166, 117] width 27 height 5
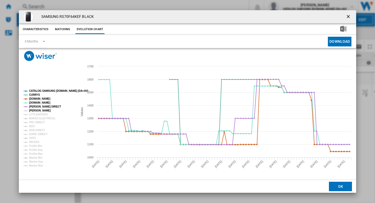
click at [37, 110] on tspan "[PERSON_NAME]" at bounding box center [40, 110] width 22 height 3
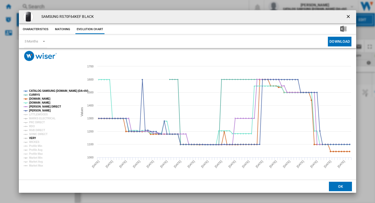
click at [32, 138] on tspan "VERY" at bounding box center [32, 138] width 7 height 3
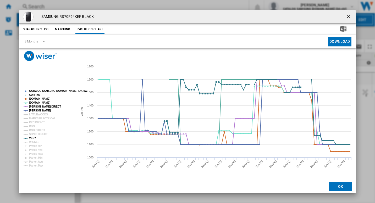
click at [36, 90] on tspan "CATALOG SAMSUNG [DOMAIN_NAME] (DA+AV)" at bounding box center [58, 90] width 59 height 3
click at [35, 97] on tspan "AMAZON.CO.UK" at bounding box center [39, 98] width 21 height 3
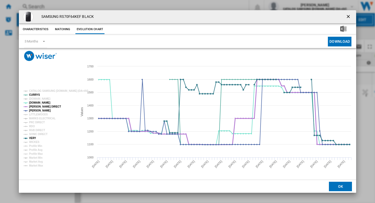
click at [38, 107] on tspan "[PERSON_NAME] DIRECT" at bounding box center [45, 106] width 32 height 3
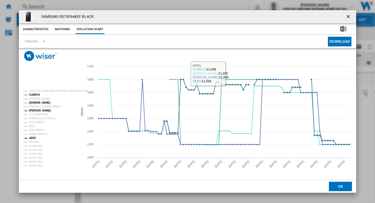
click at [345, 19] on button "Product popup" at bounding box center [349, 17] width 10 height 10
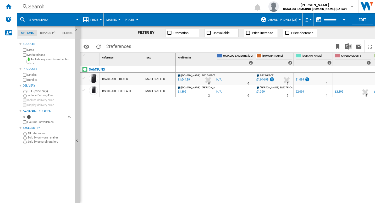
click at [129, 5] on div "Search" at bounding box center [131, 6] width 207 height 7
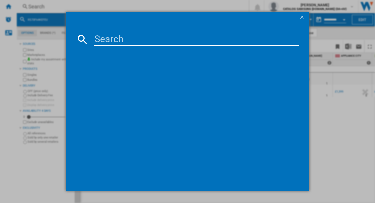
click at [119, 42] on input at bounding box center [196, 39] width 205 height 13
type input "RS70F65QEFEU"
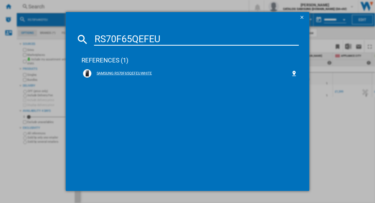
click at [123, 74] on div "SAMSUNG RS70F65QEFEU WHITE" at bounding box center [191, 73] width 200 height 5
